Goal: Check status: Check status

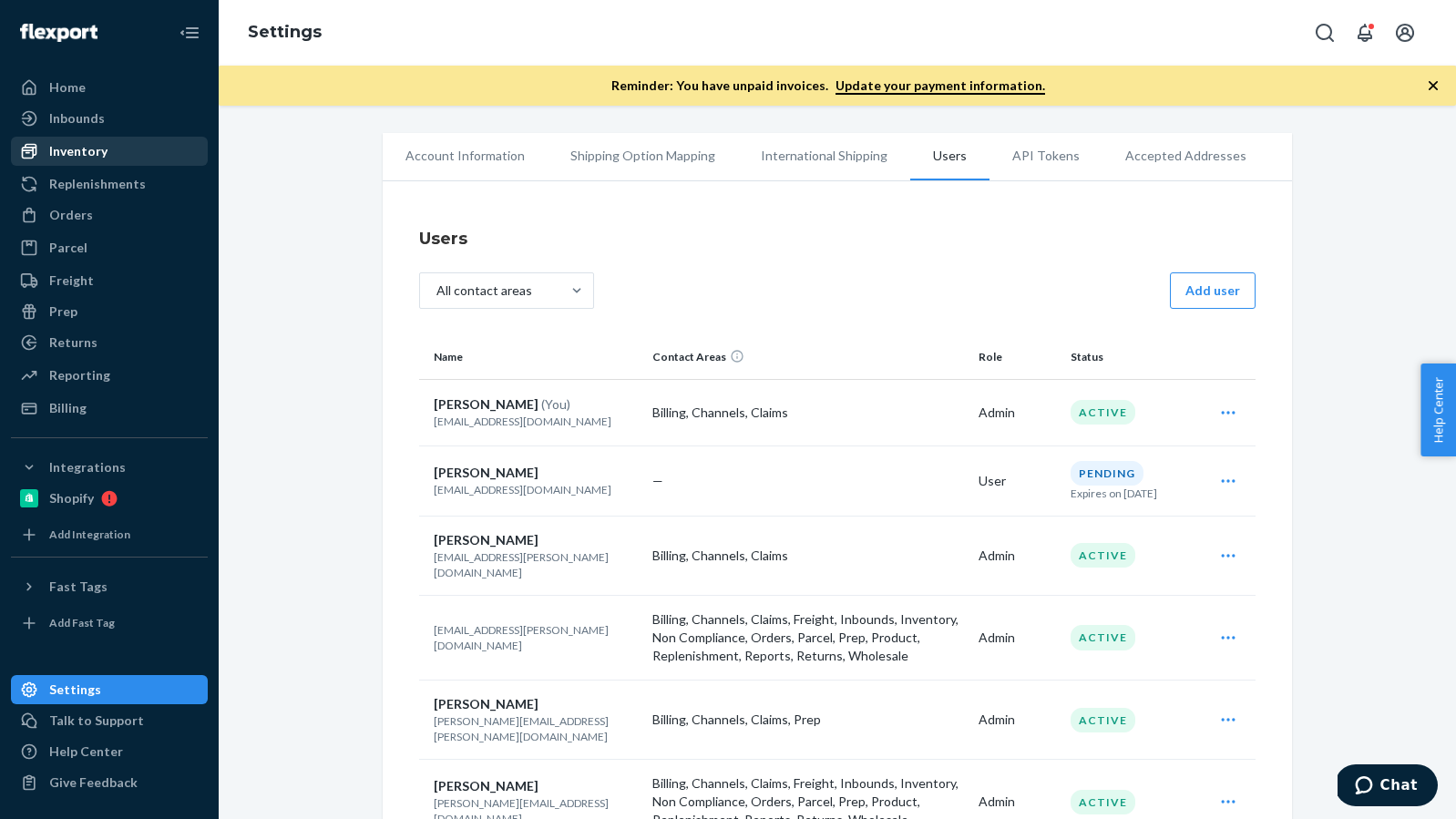
click at [85, 157] on div "Inventory" at bounding box center [78, 152] width 59 height 19
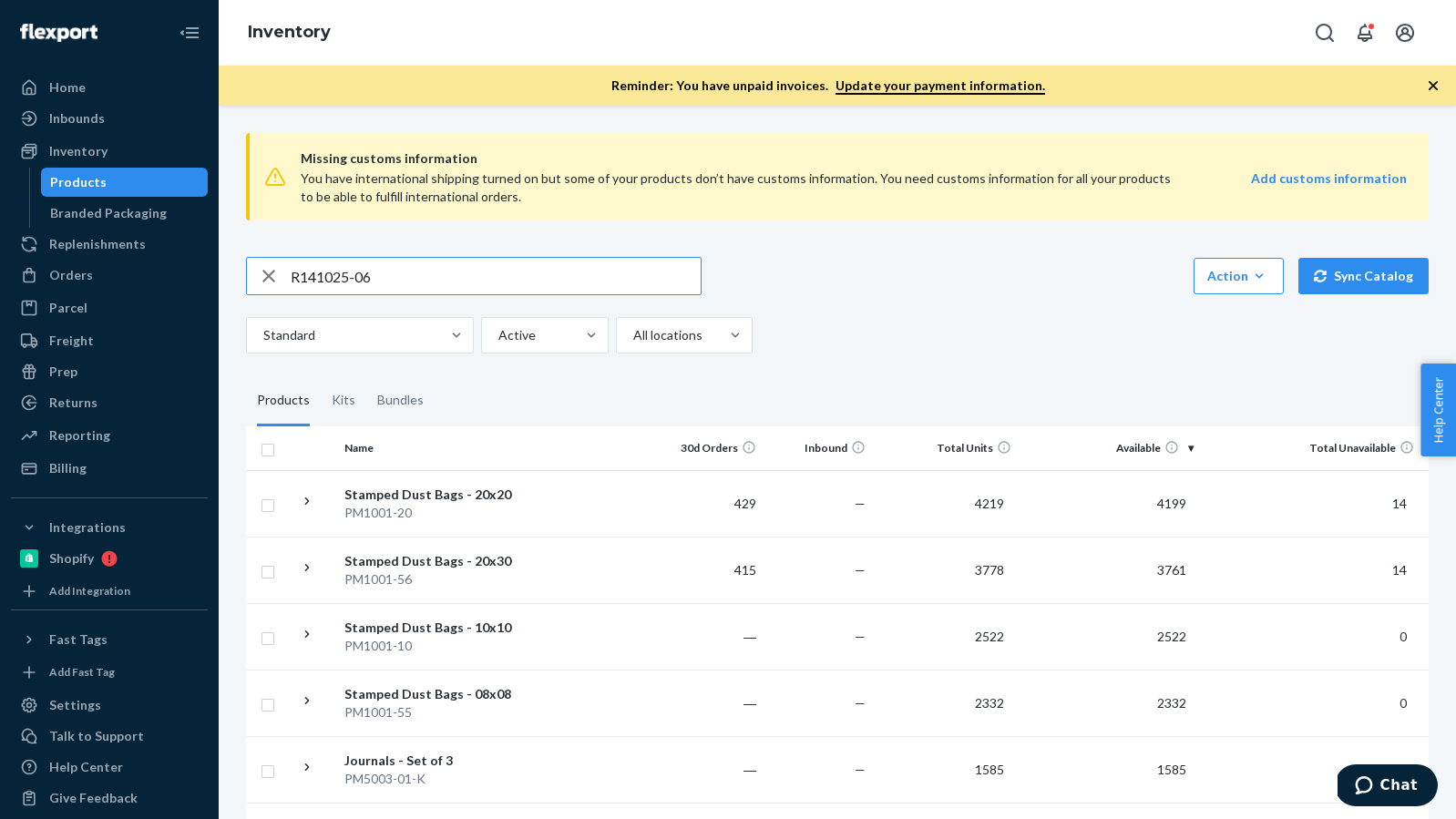
type input "R141025-06"
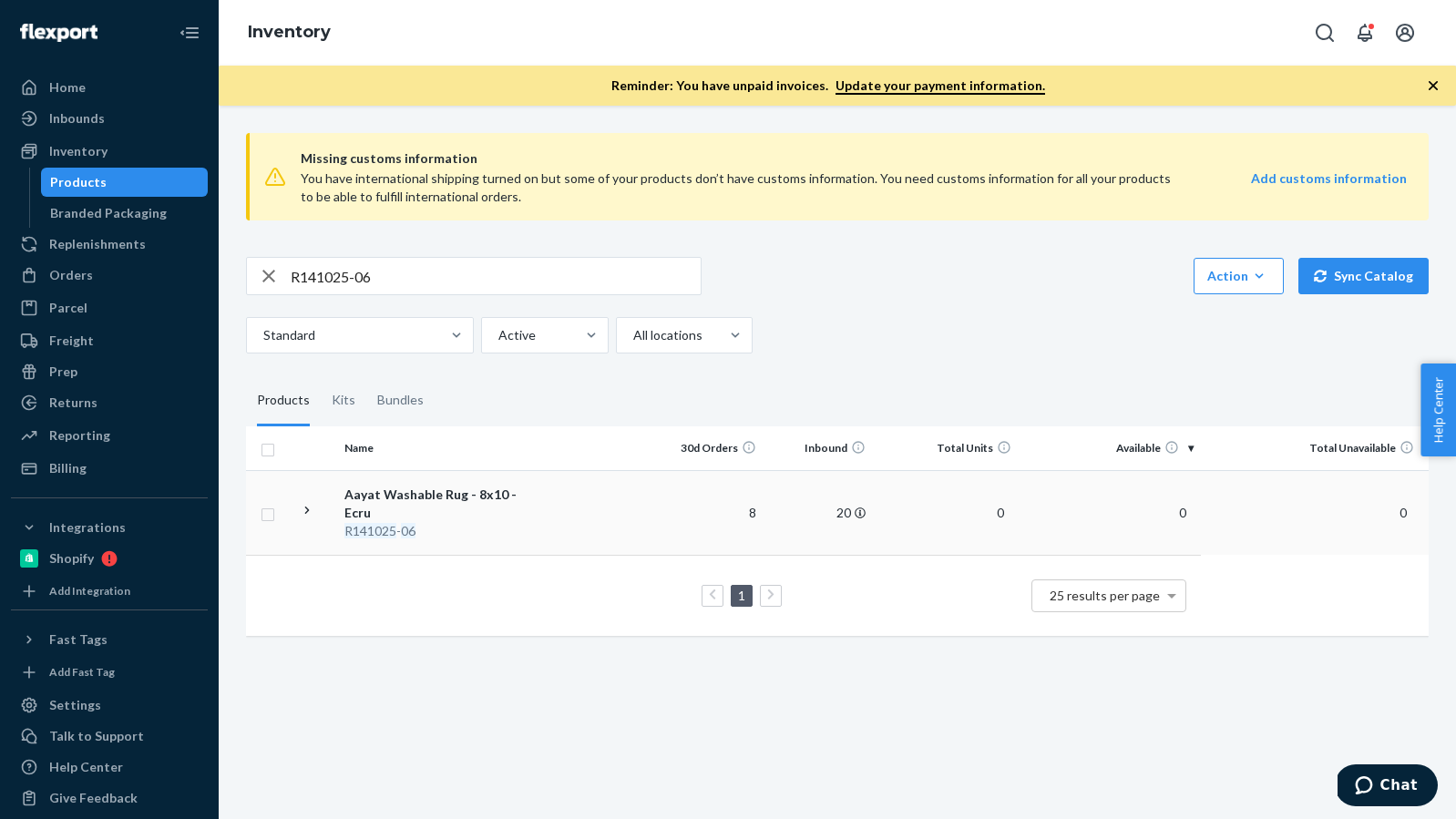
click at [557, 523] on td at bounding box center [597, 512] width 112 height 85
